Goal: Task Accomplishment & Management: Complete application form

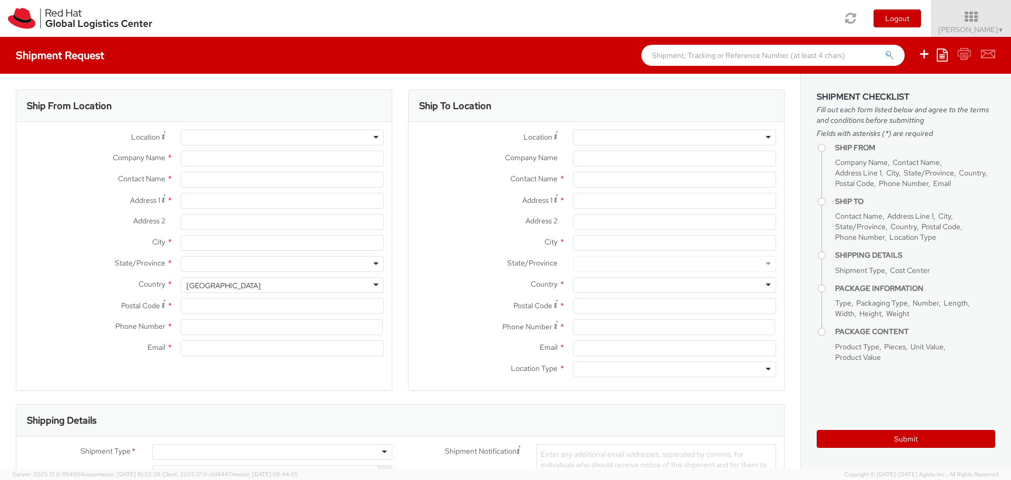
select select "506"
select select
click at [191, 162] on input "Company Name *" at bounding box center [282, 159] width 203 height 16
type input "Red Hat"
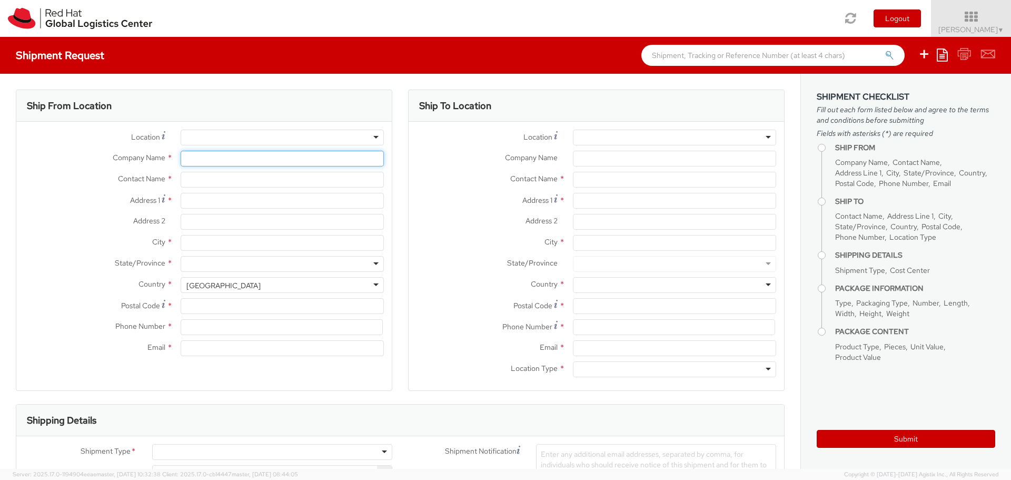
type input "[PERSON_NAME]"
type input "[EMAIL_ADDRESS][DOMAIN_NAME]"
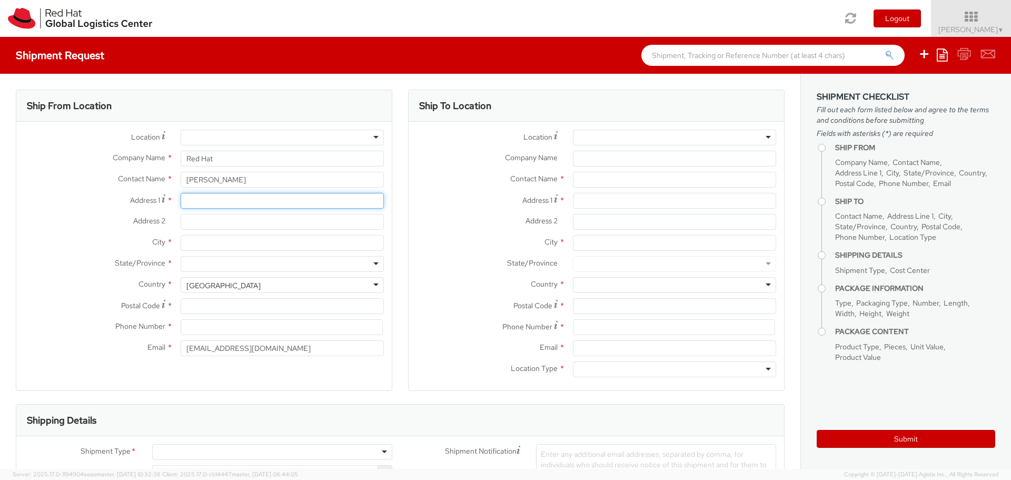
type input "[STREET_ADDRESS]"
type input "[GEOGRAPHIC_DATA]"
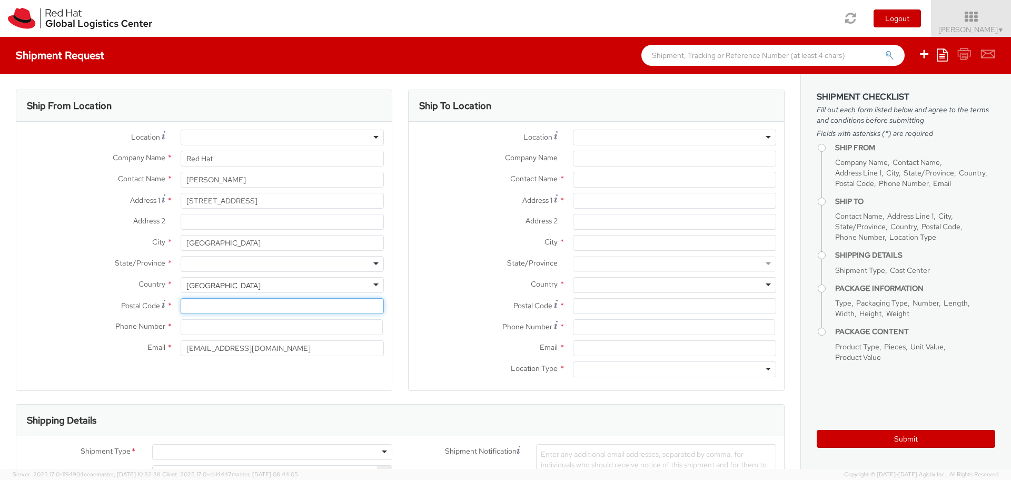
type input "26701"
click at [225, 263] on div at bounding box center [282, 264] width 203 height 16
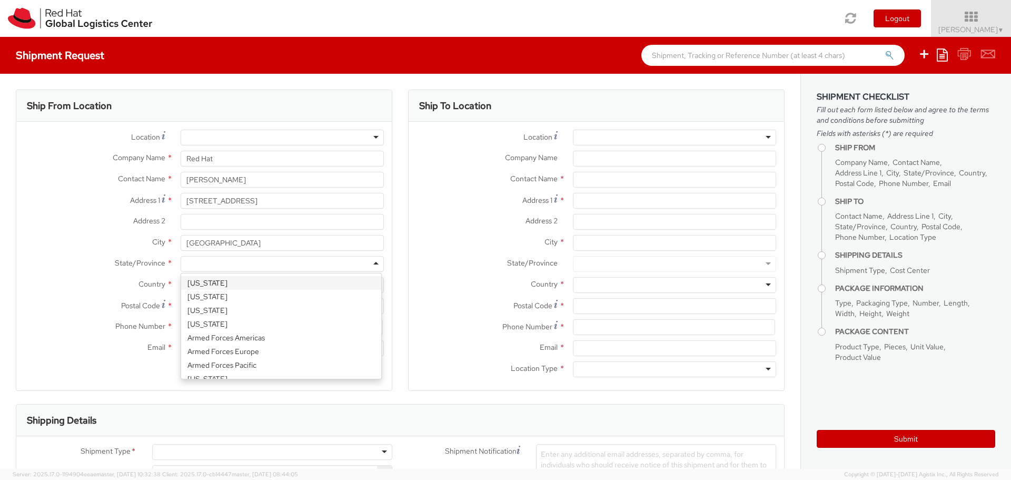
type input "n"
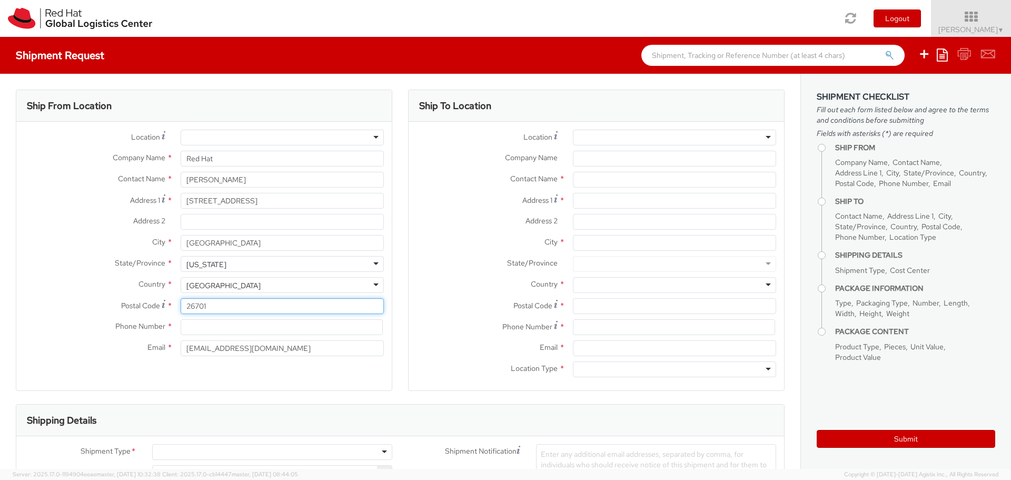
click at [196, 304] on input "26701" at bounding box center [282, 306] width 203 height 16
type input "27601"
click at [199, 328] on input at bounding box center [282, 327] width 202 height 16
type input "4073945155"
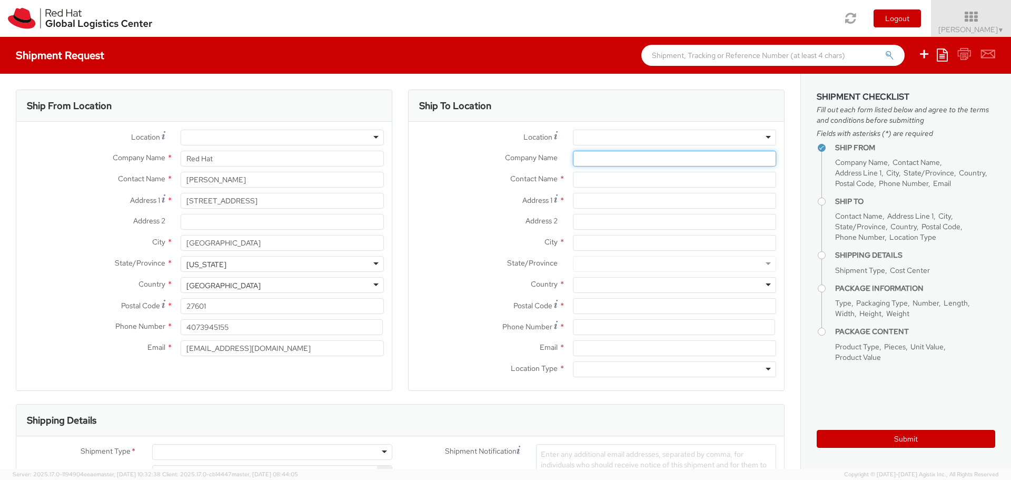
click at [600, 160] on input "Company Name *" at bounding box center [674, 159] width 203 height 16
type input "Splunk .conf25 c/[PERSON_NAME]"
click at [590, 177] on input "text" at bounding box center [674, 180] width 203 height 16
type input "Red Hat Booth #12 - [PERSON_NAME]"
click at [536, 216] on span "Address 2" at bounding box center [541, 220] width 32 height 9
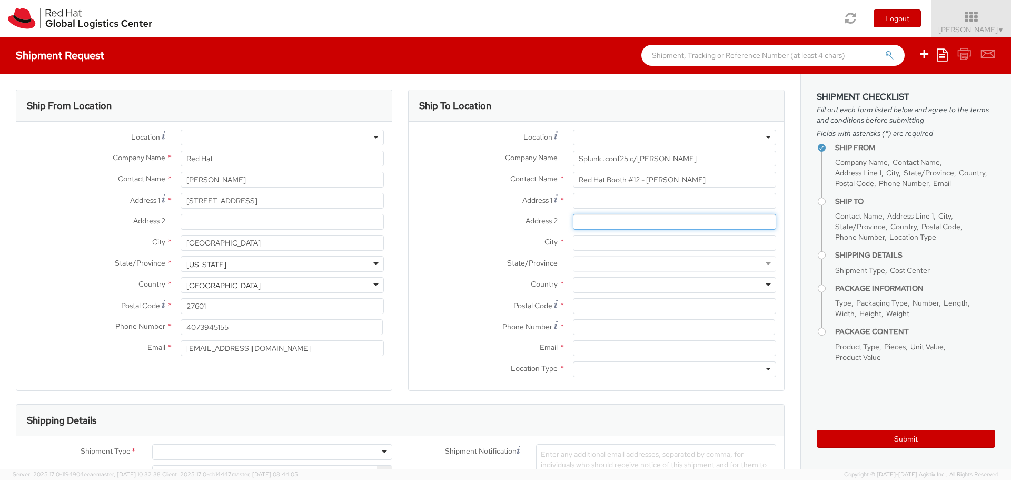
click at [573, 216] on input "Address 2 *" at bounding box center [674, 222] width 203 height 16
click at [574, 201] on input "Address 1 *" at bounding box center [674, 201] width 203 height 16
type input "[STREET_ADDRESS][PERSON_NAME]"
click at [581, 235] on input "City *" at bounding box center [674, 243] width 203 height 16
type input "Avon"
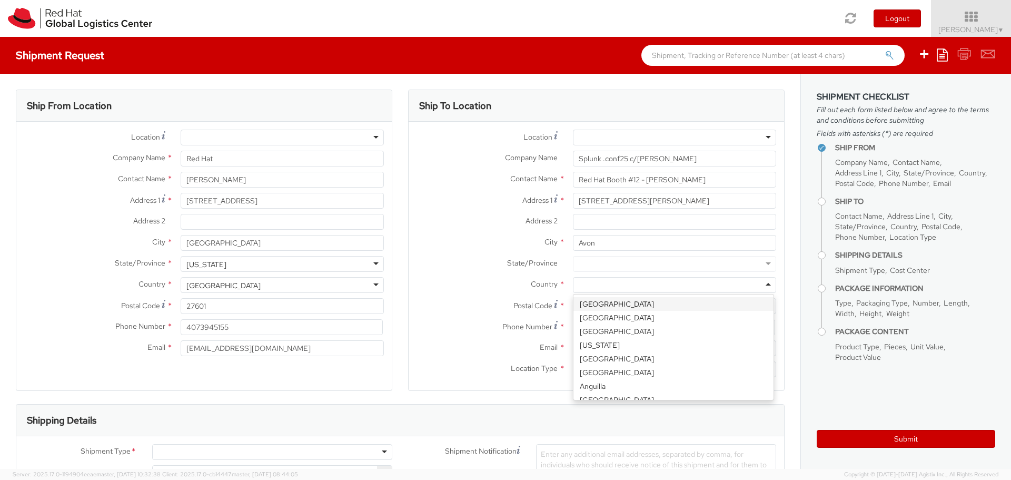
type input "m"
type input "u"
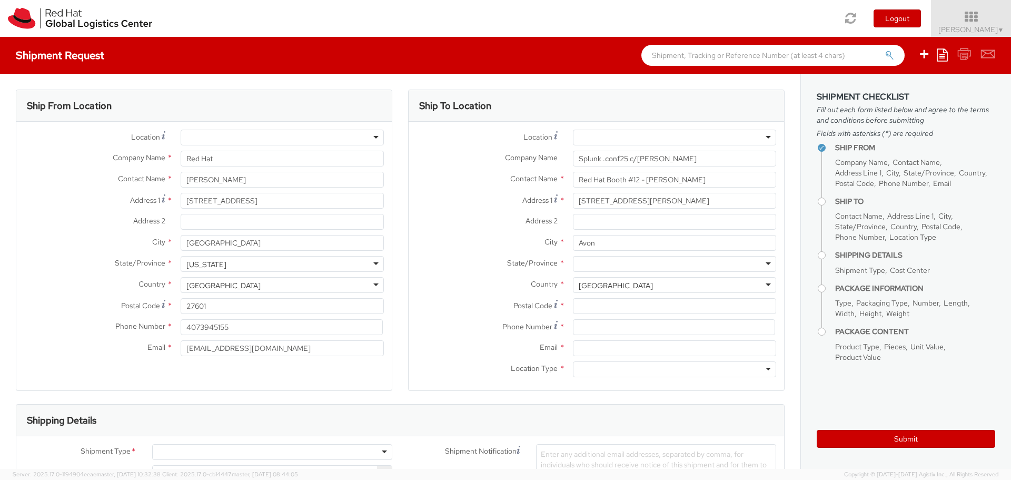
click at [577, 265] on div at bounding box center [674, 264] width 203 height 16
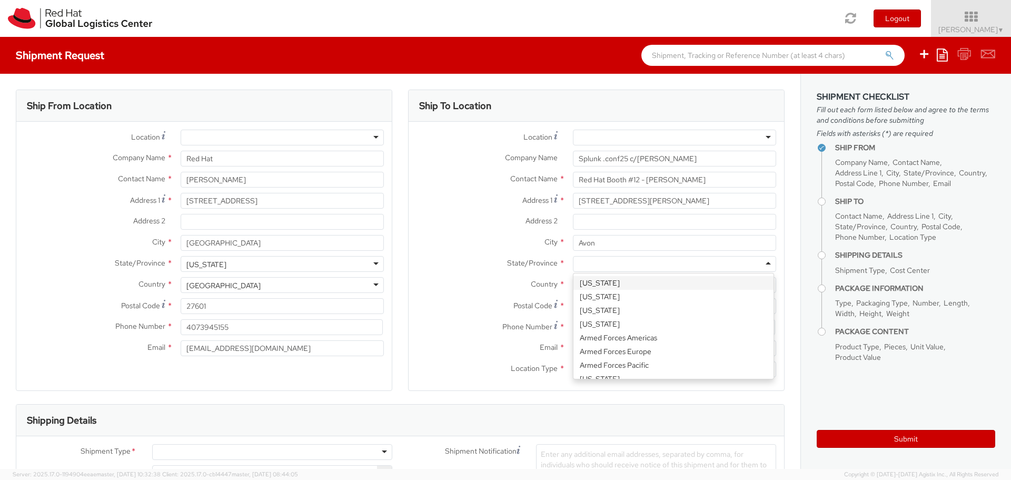
type input "m"
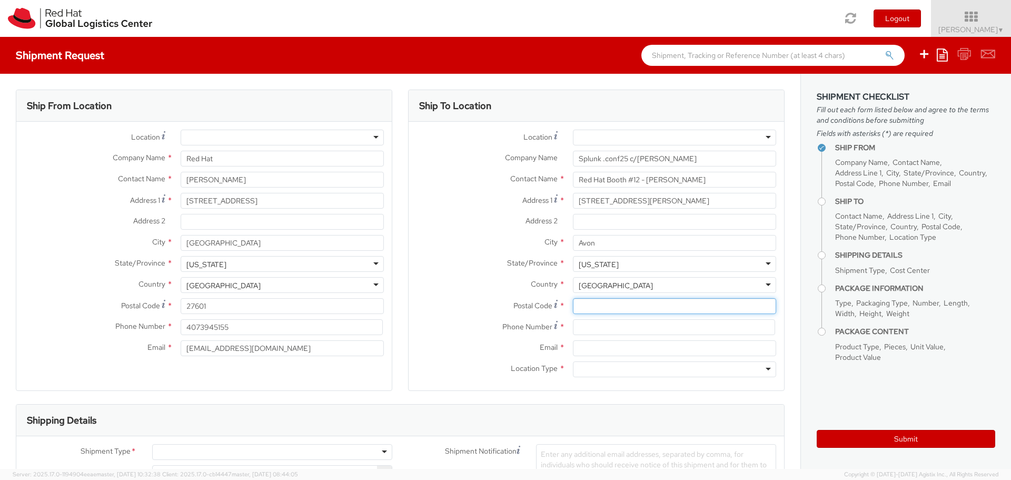
click at [584, 307] on input "Postal Code *" at bounding box center [674, 306] width 203 height 16
type input "02322"
click at [607, 328] on input at bounding box center [674, 327] width 202 height 16
type input "[PHONE_NUMBER]"
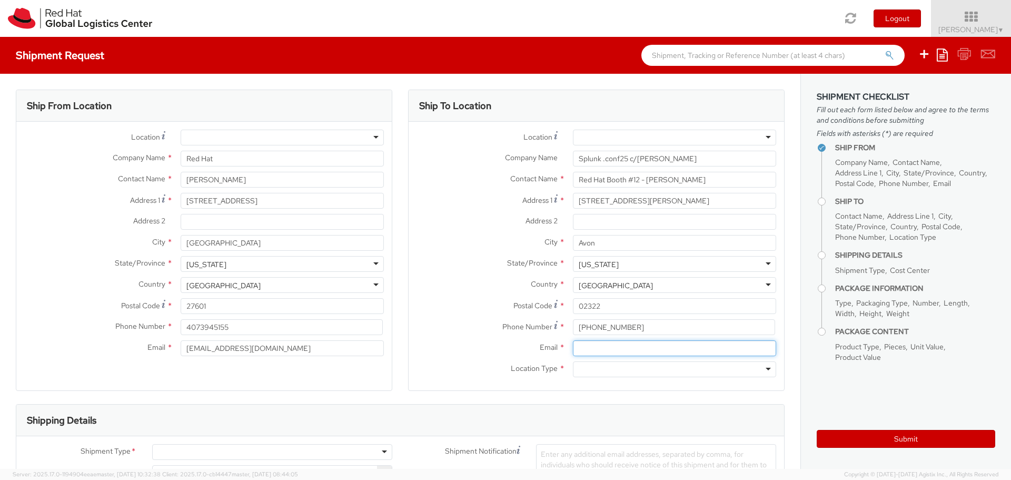
click at [578, 351] on input "Email *" at bounding box center [674, 348] width 203 height 16
click at [603, 345] on input "Email *" at bounding box center [674, 348] width 203 height 16
type input "[EMAIL_ADDRESS][DOMAIN_NAME]"
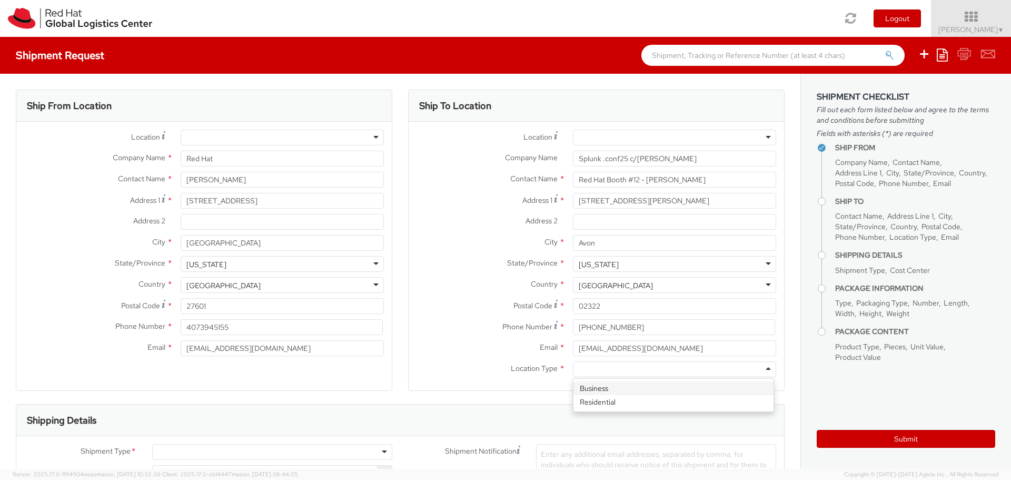
click at [595, 370] on div at bounding box center [674, 369] width 203 height 16
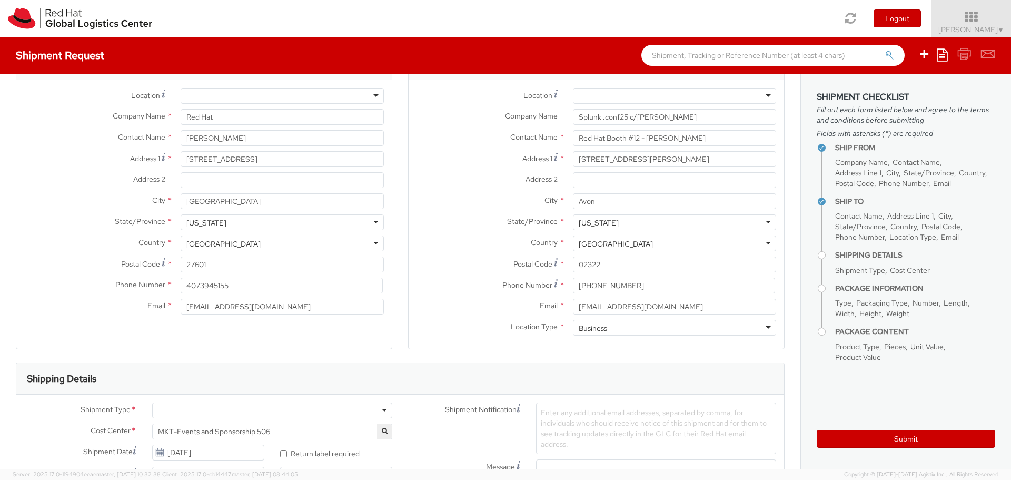
scroll to position [211, 0]
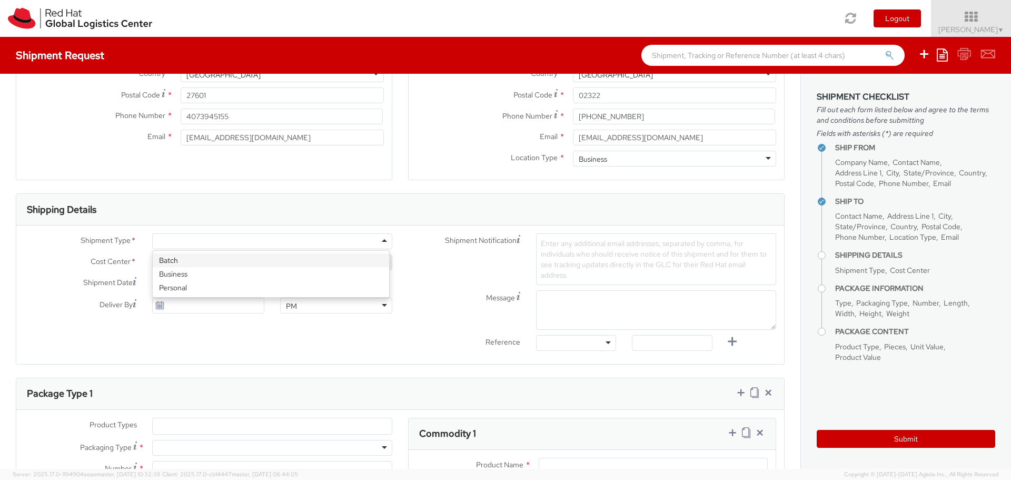
click at [194, 241] on div at bounding box center [272, 241] width 240 height 16
click at [182, 303] on input "[DATE]" at bounding box center [208, 306] width 112 height 16
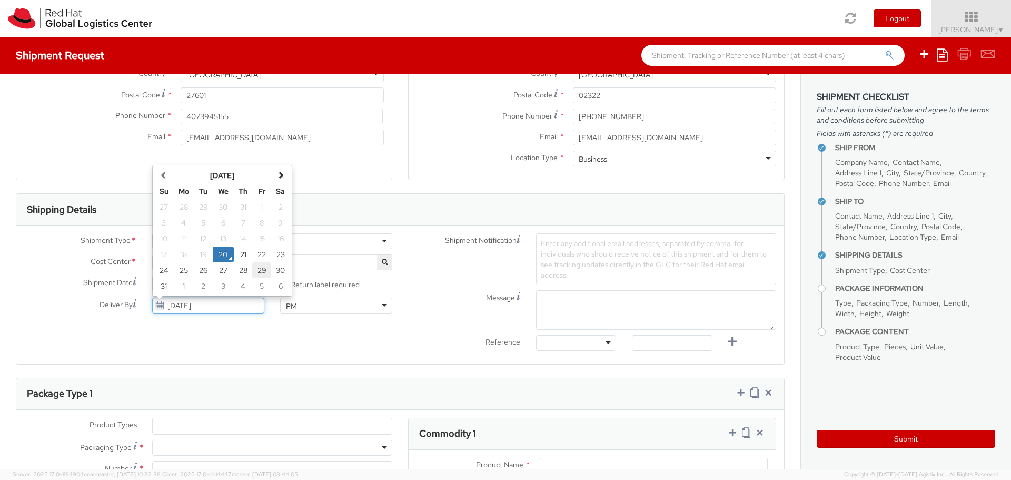
click at [256, 273] on td "29" at bounding box center [261, 270] width 19 height 16
type input "[DATE]"
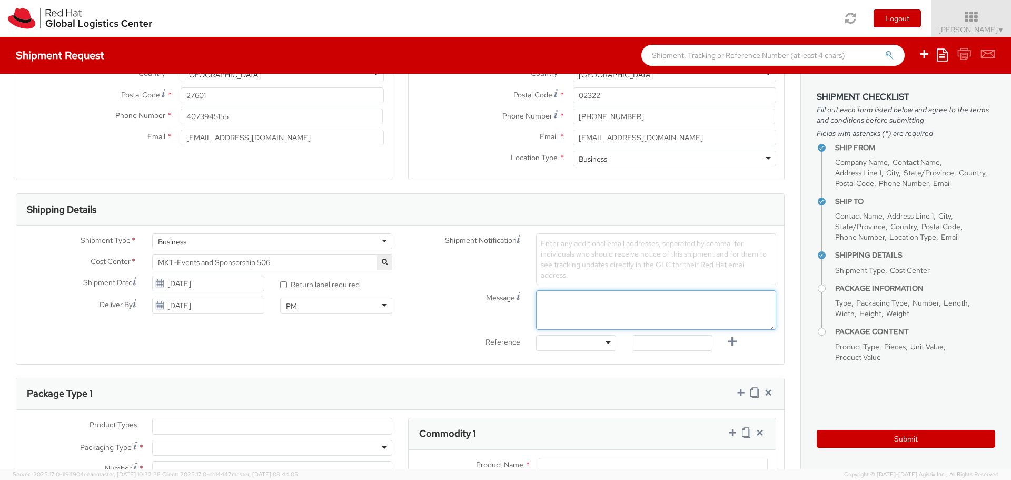
click at [544, 305] on textarea "Message" at bounding box center [656, 309] width 240 height 39
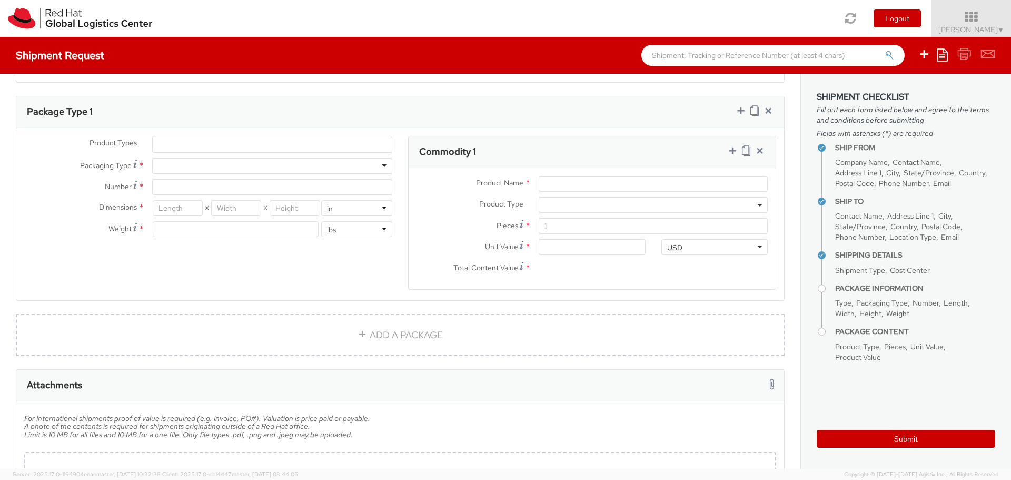
scroll to position [474, 0]
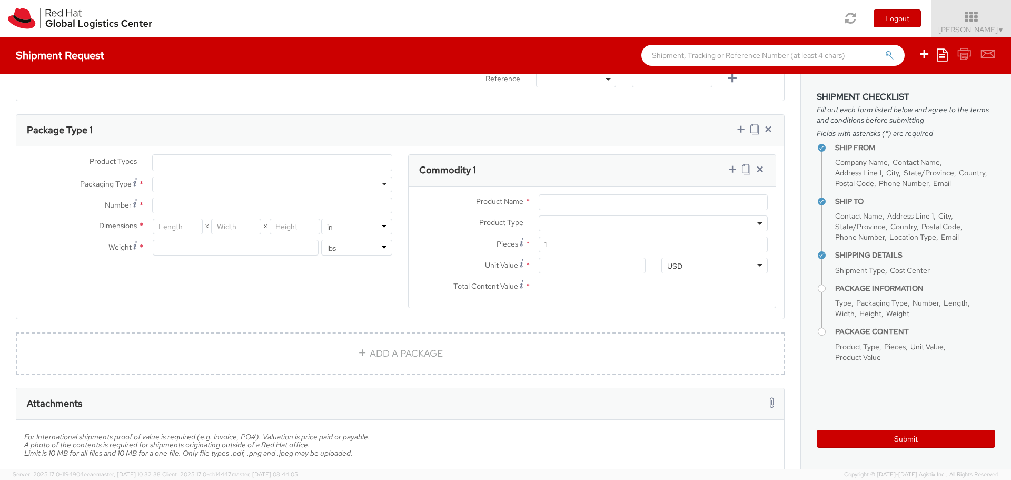
click at [220, 182] on div at bounding box center [272, 184] width 240 height 16
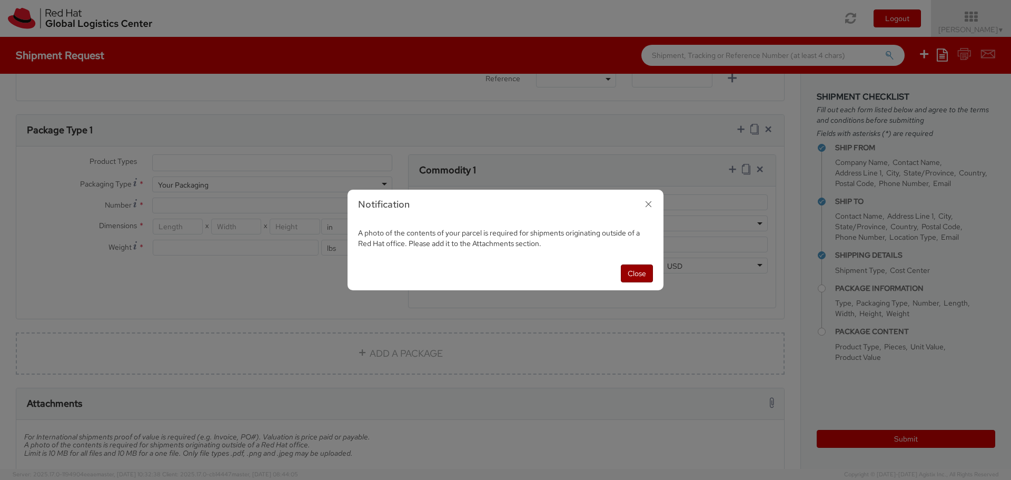
click at [635, 276] on button "Close" at bounding box center [637, 273] width 32 height 18
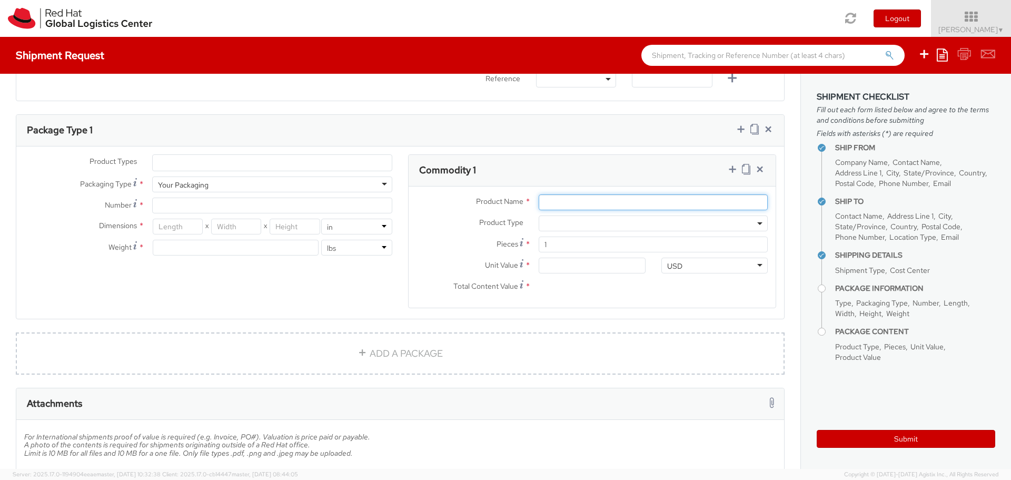
click at [544, 202] on input "Product Name *" at bounding box center [653, 202] width 229 height 16
type input "Hats"
click at [544, 225] on span at bounding box center [653, 223] width 229 height 16
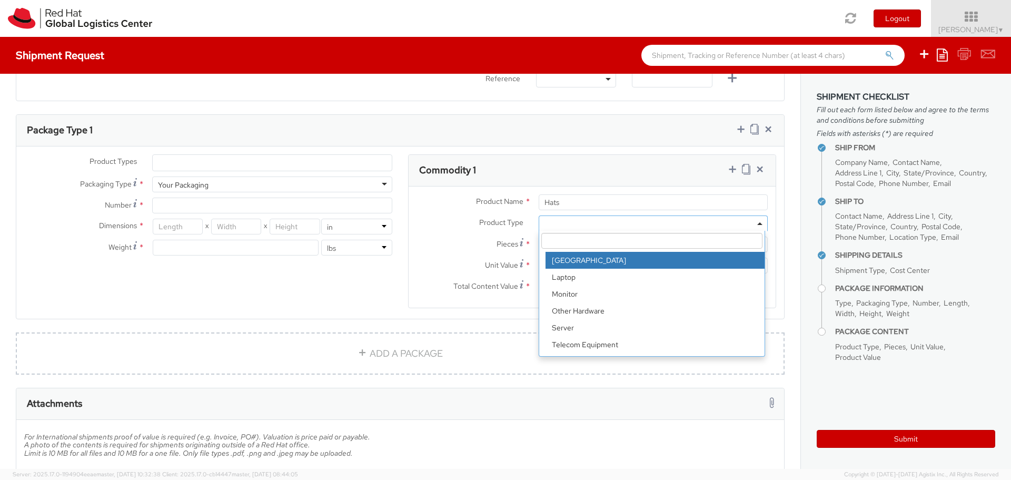
scroll to position [46, 0]
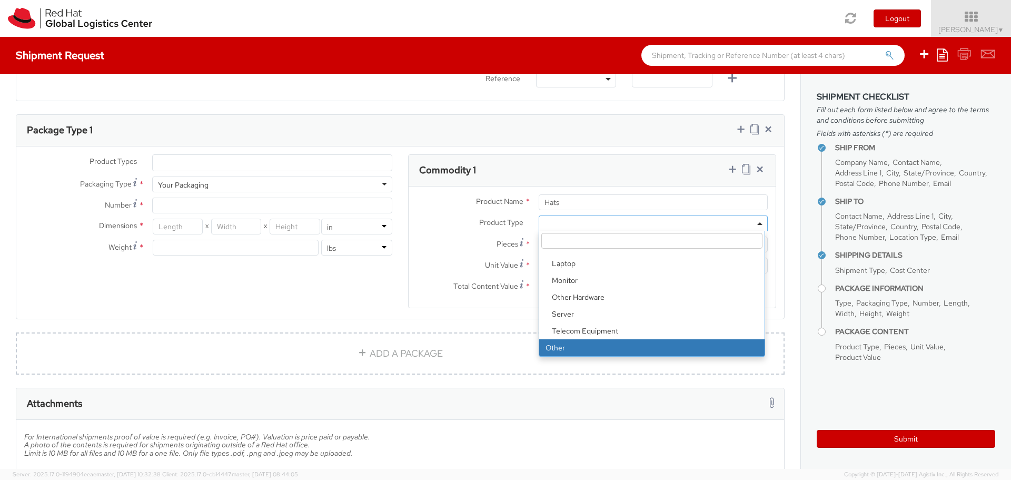
select select "OTHER"
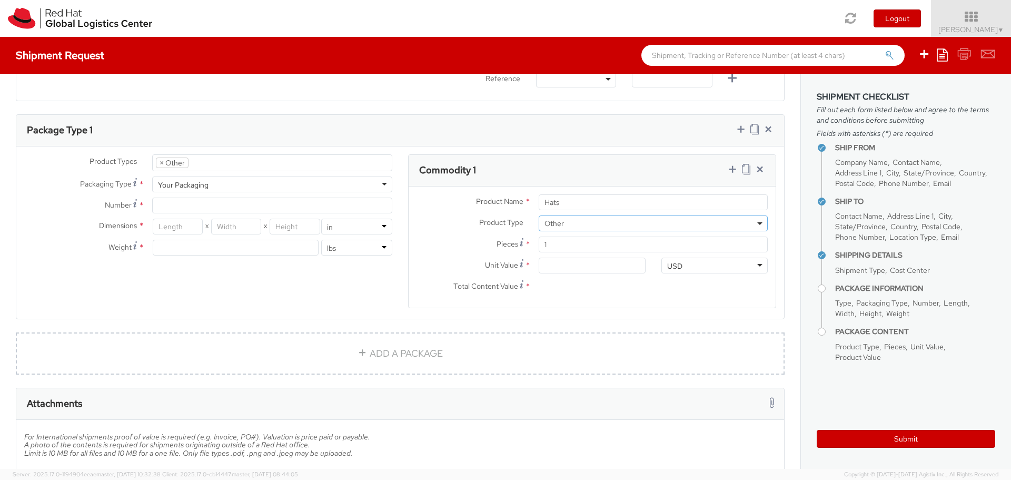
select select "OTHER"
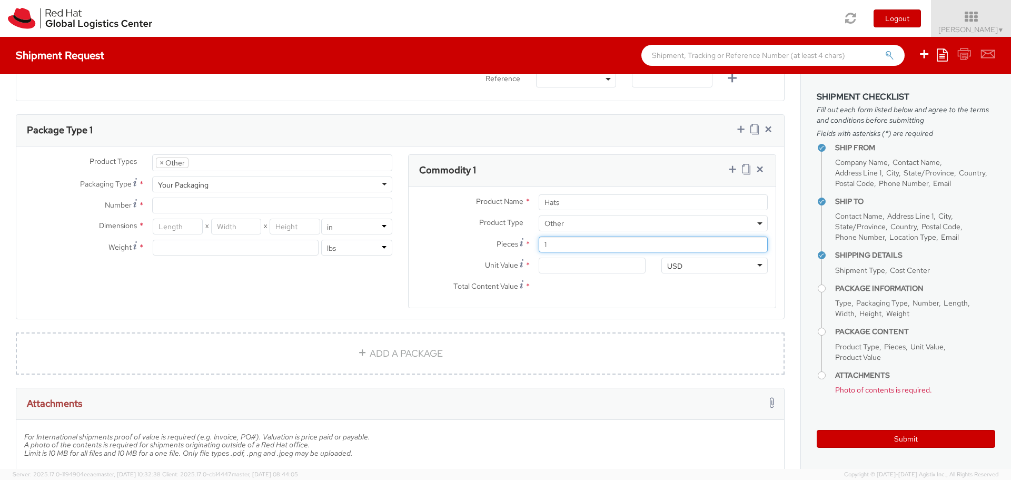
drag, startPoint x: 549, startPoint y: 245, endPoint x: 538, endPoint y: 245, distance: 11.1
click at [539, 245] on input "1" at bounding box center [653, 244] width 229 height 16
type input "3"
type input "0.00"
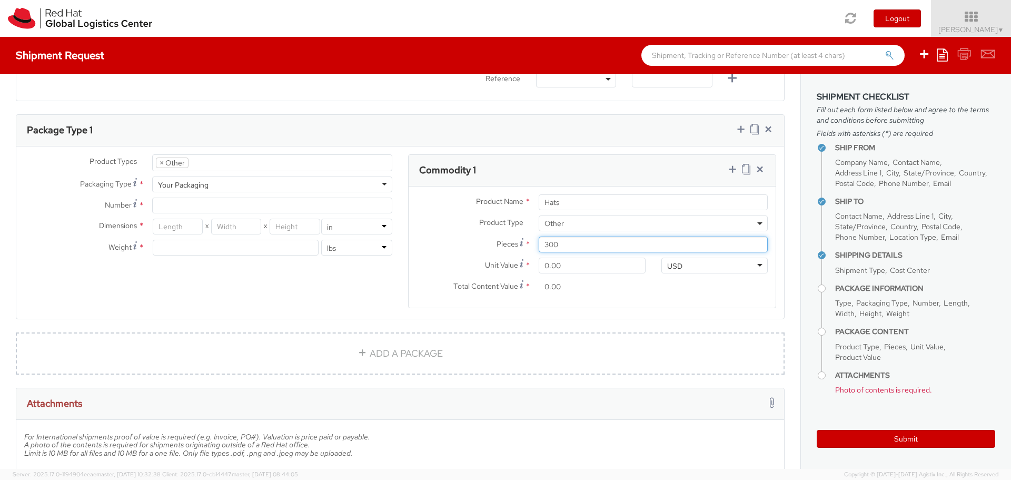
type input "300"
click at [617, 313] on agx-form-section "Commodity 1 Product Name * Hats Product Type * Documents Docking Station Laptop…" at bounding box center [592, 237] width 384 height 167
click at [541, 265] on input "0.00" at bounding box center [592, 265] width 106 height 16
type input "5.00"
type input "1,500.00"
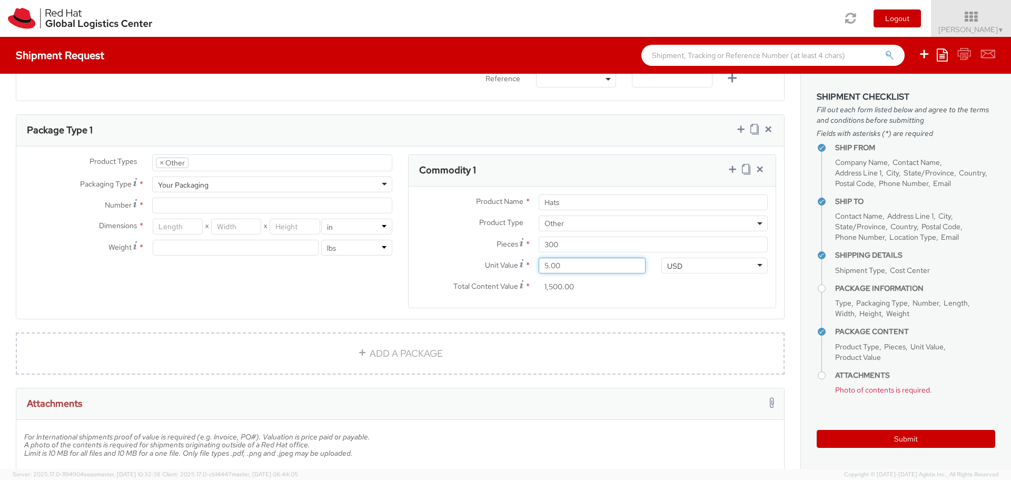
type input "0.00"
type input "2.00"
type input "600.00"
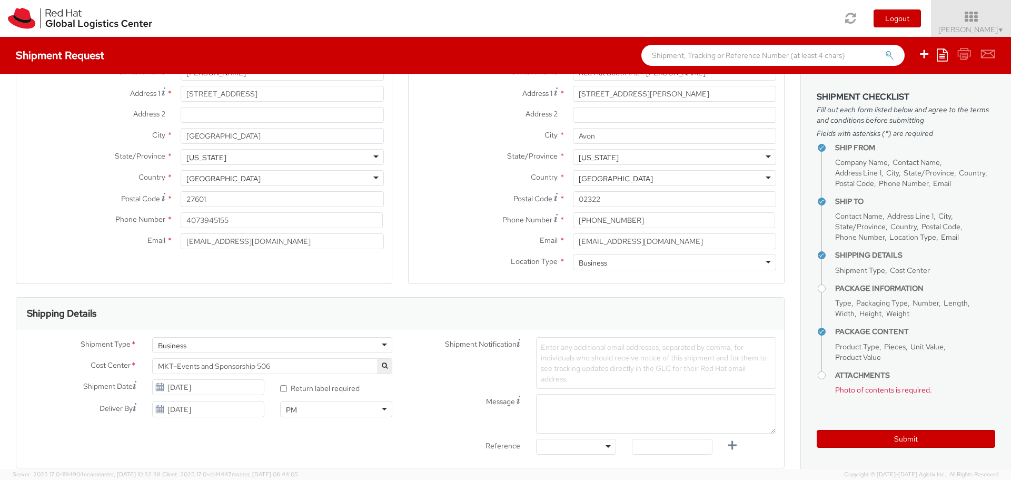
scroll to position [0, 0]
